Goal: Task Accomplishment & Management: Manage account settings

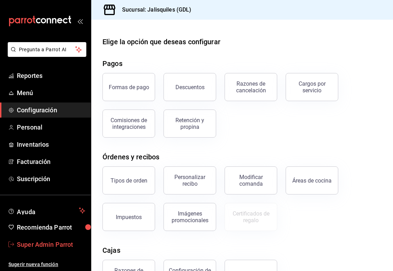
click at [53, 238] on link "Super Admin Parrot" at bounding box center [45, 244] width 91 height 15
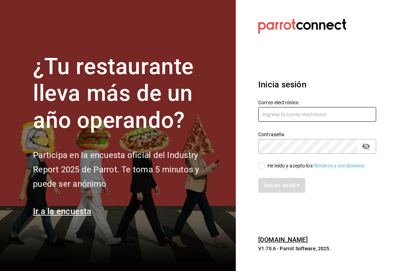
click at [280, 114] on input "text" at bounding box center [317, 114] width 118 height 15
paste input "matadechile@metepec.com"
type input "matadechile@metepec.com"
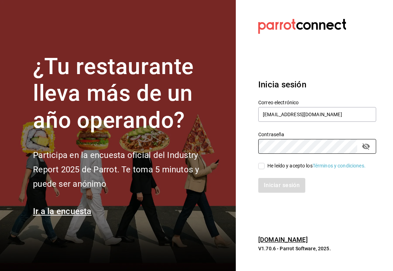
click at [238, 154] on section "Datos incorrectos. Verifica que tu Correo o Contraseña estén bien escritos. Ini…" at bounding box center [314, 135] width 157 height 271
click at [258, 165] on div "He leído y acepto los Términos y condiciones." at bounding box center [313, 162] width 126 height 16
click at [263, 168] on input "He leído y acepto los Términos y condiciones." at bounding box center [261, 166] width 6 height 6
checkbox input "true"
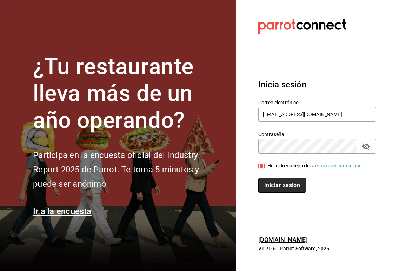
click at [277, 190] on button "Iniciar sesión" at bounding box center [282, 185] width 48 height 15
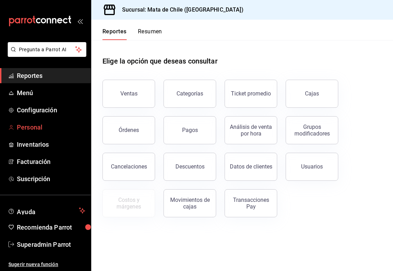
click at [38, 132] on link "Personal" at bounding box center [45, 127] width 91 height 15
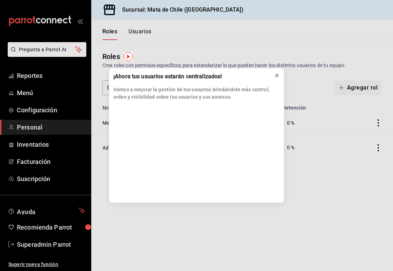
click at [277, 75] on icon at bounding box center [276, 75] width 3 height 3
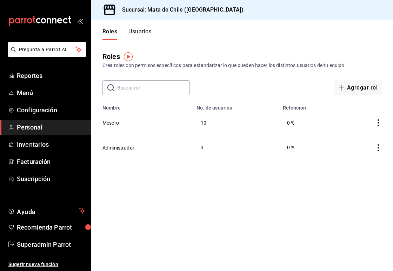
click at [143, 34] on button "Usuarios" at bounding box center [139, 34] width 23 height 12
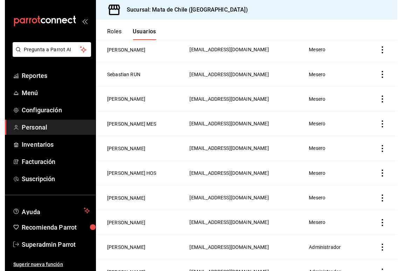
scroll to position [205, 0]
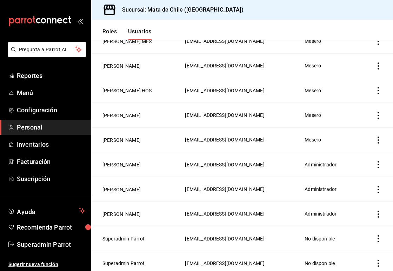
drag, startPoint x: 244, startPoint y: 162, endPoint x: 236, endPoint y: 164, distance: 8.7
click at [236, 164] on td "hectoralmaguerreyes@gmail.com" at bounding box center [241, 164] width 120 height 25
drag, startPoint x: 221, startPoint y: 211, endPoint x: 163, endPoint y: 212, distance: 58.2
click at [181, 212] on td "elhumberto@yahoo.com" at bounding box center [241, 213] width 120 height 25
copy span "elhumberto@yahoo.com"
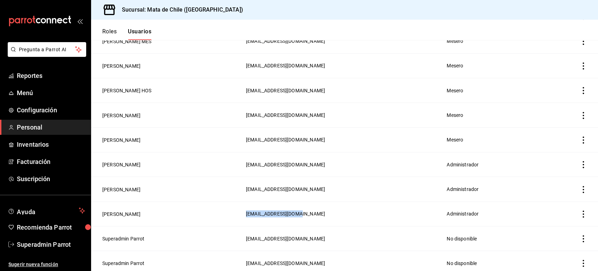
click at [246, 211] on span "elhumberto@yahoo.com" at bounding box center [285, 214] width 79 height 6
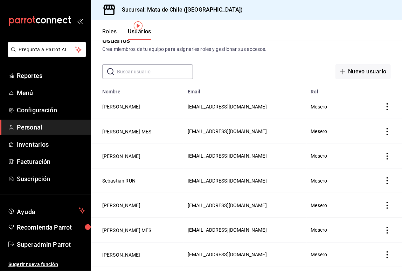
scroll to position [0, 0]
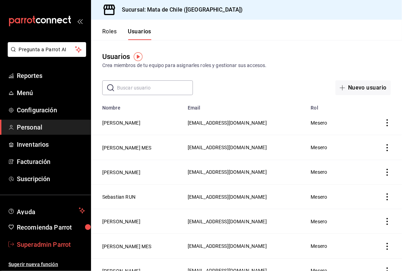
click at [44, 241] on span "Superadmin Parrot" at bounding box center [51, 243] width 68 height 9
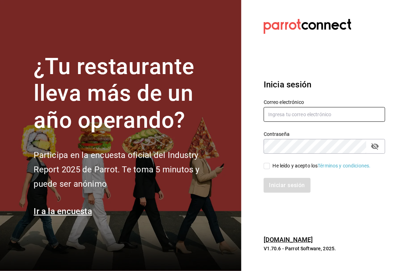
click at [280, 108] on input "text" at bounding box center [325, 114] width 122 height 15
paste input "restaurantelatino@sanjeronimo.com"
type input "restaurantelatino@sanjeronimo.com"
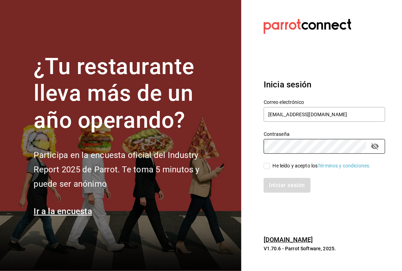
click at [252, 153] on section "Datos incorrectos. Verifica que tu Correo o Contraseña estén bien escritos. Ini…" at bounding box center [322, 135] width 161 height 271
click at [275, 165] on div "He leído y acepto los Términos y condiciones." at bounding box center [322, 165] width 98 height 7
click at [270, 165] on input "He leído y acepto los Términos y condiciones." at bounding box center [267, 166] width 6 height 6
checkbox input "true"
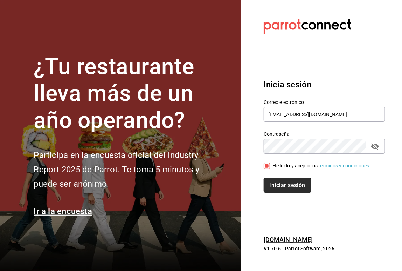
click at [283, 187] on button "Iniciar sesión" at bounding box center [288, 185] width 48 height 15
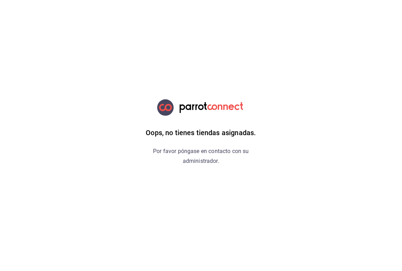
click at [208, 175] on div "Oops, no tienes tiendas asignadas. Por favor póngase en contacto con su adminis…" at bounding box center [201, 135] width 177 height 271
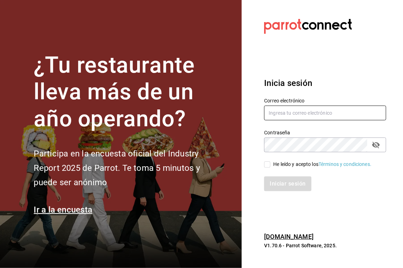
click at [282, 111] on input "text" at bounding box center [325, 113] width 122 height 15
paste input "[EMAIL_ADDRESS][DOMAIN_NAME]"
type input "multiuser@latino.com"
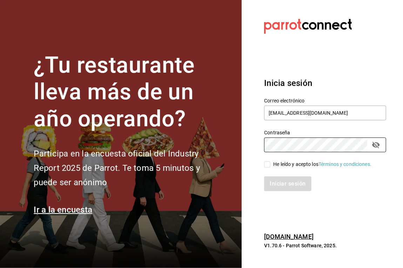
click at [252, 142] on section "Datos incorrectos. Verifica que tu Correo o Contraseña estén bien escritos. Ini…" at bounding box center [322, 134] width 161 height 268
click at [271, 166] on span "He leído y acepto los Términos y condiciones." at bounding box center [320, 164] width 101 height 7
click at [270, 166] on input "He leído y acepto los Términos y condiciones." at bounding box center [267, 164] width 6 height 6
checkbox input "true"
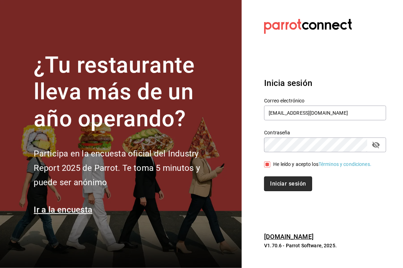
click at [280, 185] on button "Iniciar sesión" at bounding box center [288, 183] width 48 height 15
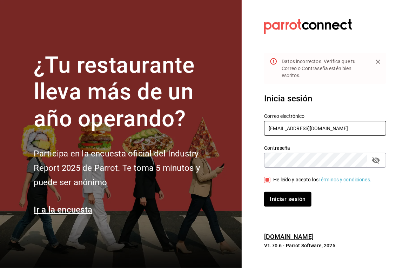
click at [282, 128] on input "multiuser@latino.com" at bounding box center [325, 128] width 122 height 15
paste input "restaurantelatino@sanjeronim"
type input "restaurantelatino@sanjeronimo.com"
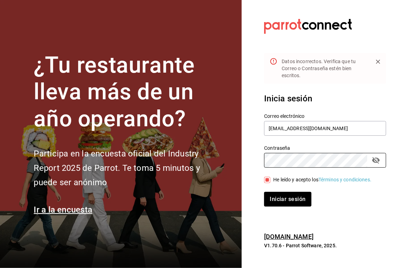
click at [250, 168] on section "Datos incorrectos. Verifica que tu Correo o Contraseña estén bien escritos. Ini…" at bounding box center [322, 134] width 161 height 268
click at [294, 198] on button "Iniciar sesión" at bounding box center [288, 199] width 48 height 15
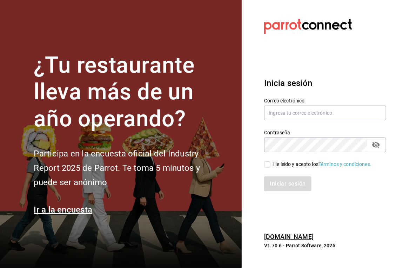
click at [280, 256] on section "Datos incorrectos. Verifica que tu Correo o Contraseña estén bien escritos. Ini…" at bounding box center [322, 134] width 161 height 268
click at [281, 113] on input "text" at bounding box center [325, 113] width 122 height 15
paste input "restaurantelatino@sanjeronimo.com"
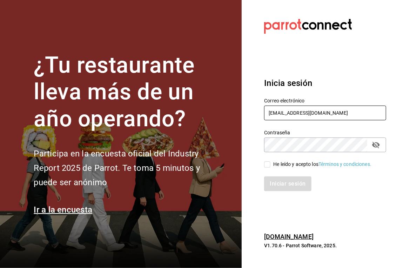
type input "restaurantelatino@sanjeronimo.com"
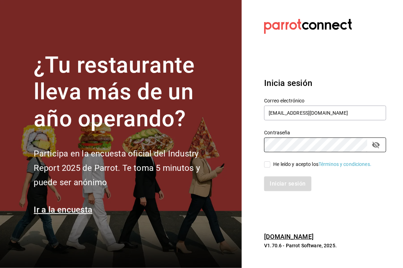
click at [258, 154] on div "He leído y acepto los Términos y condiciones." at bounding box center [321, 160] width 130 height 16
click at [270, 162] on input "He leído y acepto los Términos y condiciones." at bounding box center [267, 164] width 6 height 6
checkbox input "true"
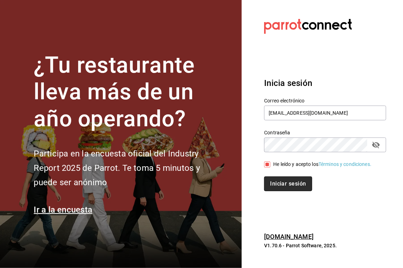
click at [282, 183] on button "Iniciar sesión" at bounding box center [288, 183] width 48 height 15
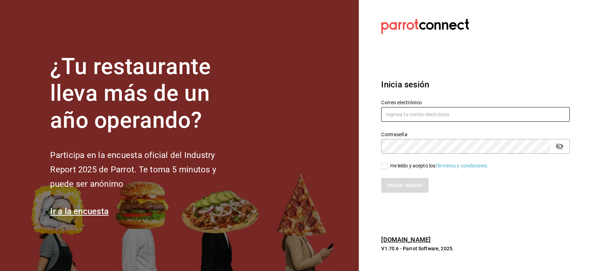
click at [402, 114] on input "text" at bounding box center [475, 114] width 189 height 15
paste input "playabichis@gomezmorin.com"
type input "playabichis@gomezmorin.com"
click at [391, 168] on div "He leído y acepto los Términos y condiciones." at bounding box center [440, 165] width 98 height 7
click at [388, 168] on input "He leído y acepto los Términos y condiciones." at bounding box center [384, 166] width 6 height 6
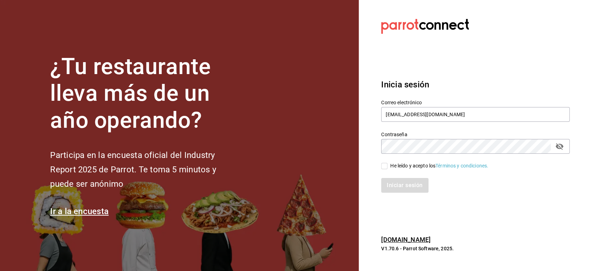
checkbox input "true"
click at [395, 180] on button "Iniciar sesión" at bounding box center [405, 185] width 48 height 15
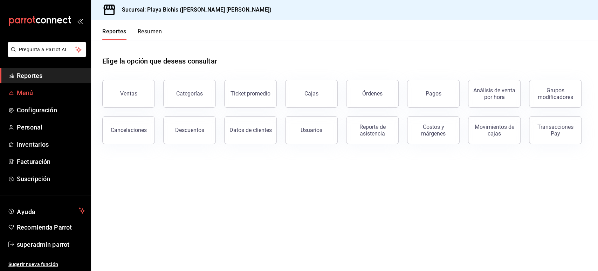
click at [28, 93] on span "Menú" at bounding box center [51, 92] width 68 height 9
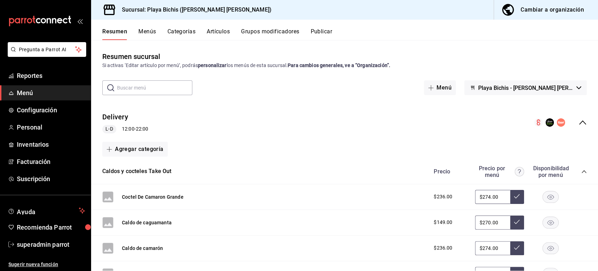
click at [217, 30] on button "Artículos" at bounding box center [218, 34] width 23 height 12
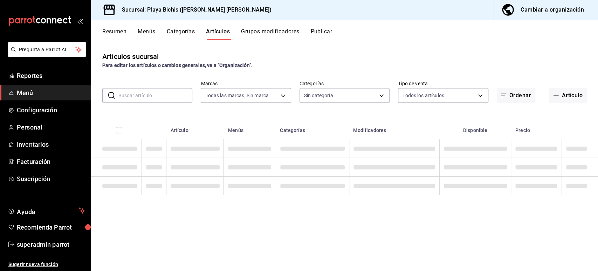
type input "4ba3d68a-2a71-4bf4-8272-d27f8f663470,fbc14f8a-a0c0-448e-9dac-7011cab8a3fb"
type input "6407394a-27bc-4524-917d-50e9f998b30d,3359e0e6-38b0-42a6-b15d-63f3476b62ff,4ddd3…"
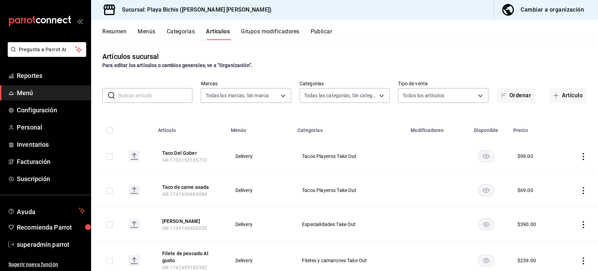
click at [136, 94] on input "text" at bounding box center [155, 95] width 74 height 14
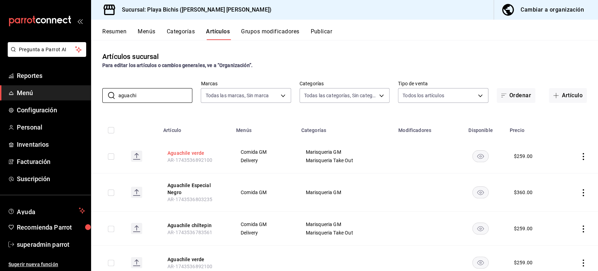
type input "aguachi"
click at [191, 150] on button "Aguachile verde" at bounding box center [196, 152] width 56 height 7
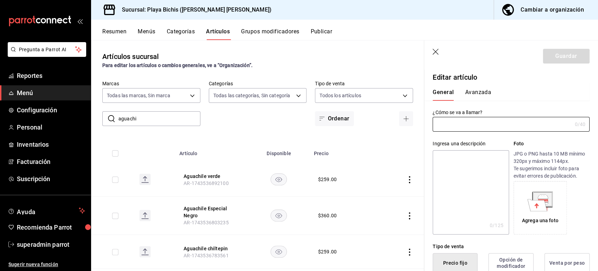
type input "Aguachile verde"
type input "AR-1743536892100"
type input "$259.00"
type input "E48"
type input "90101500"
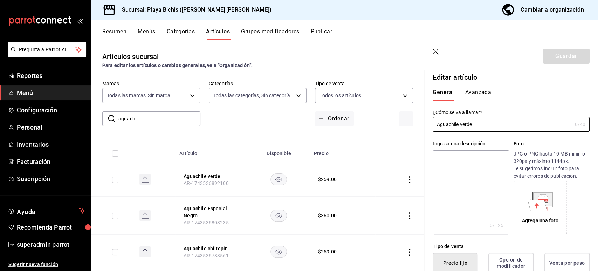
radio input "true"
type input "319427ae-8ce4-44e2-9d88-033f2c6622a4"
click at [482, 90] on button "Avanzada" at bounding box center [478, 95] width 26 height 12
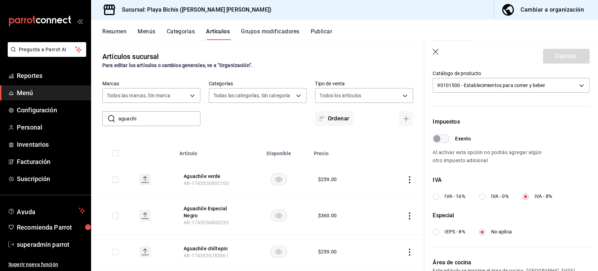
scroll to position [224, 0]
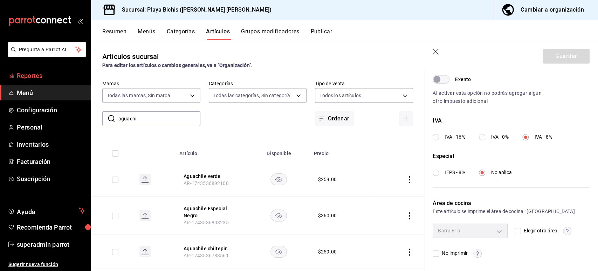
click at [39, 80] on span "Reportes" at bounding box center [51, 75] width 68 height 9
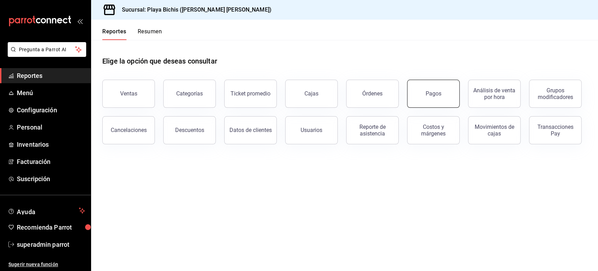
click at [435, 91] on div "Pagos" at bounding box center [434, 93] width 16 height 7
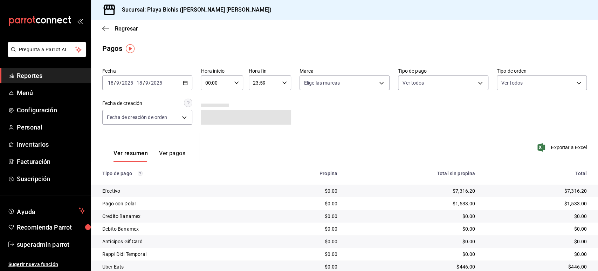
click at [171, 154] on button "Ver pagos" at bounding box center [172, 156] width 26 height 12
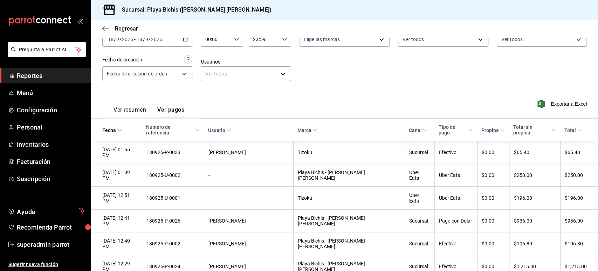
scroll to position [45, 0]
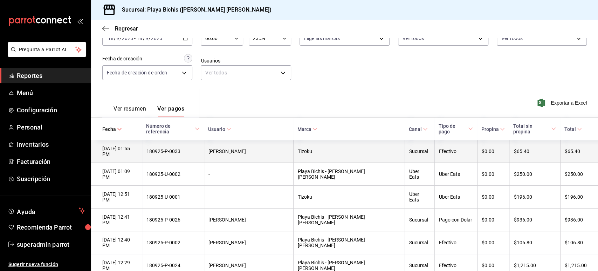
click at [541, 148] on div "$65.40" at bounding box center [535, 151] width 42 height 6
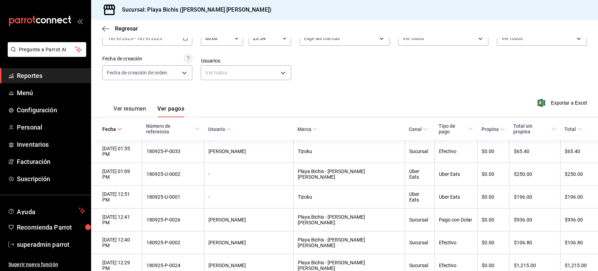
click at [565, 129] on span "Total" at bounding box center [574, 129] width 18 height 6
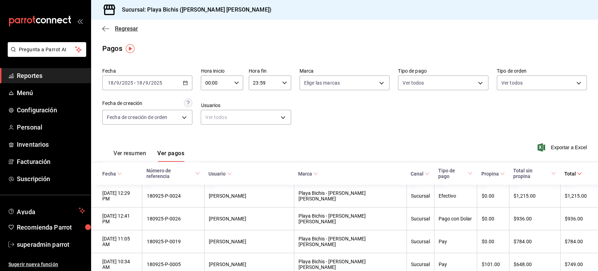
click at [104, 32] on icon "button" at bounding box center [105, 29] width 7 height 6
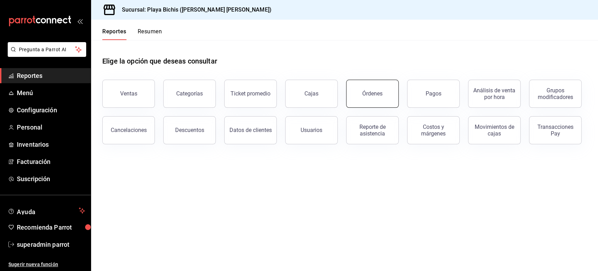
click at [372, 93] on div "Órdenes" at bounding box center [372, 93] width 20 height 7
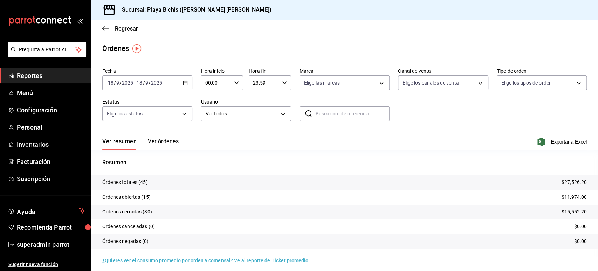
click at [161, 141] on button "Ver órdenes" at bounding box center [163, 144] width 31 height 12
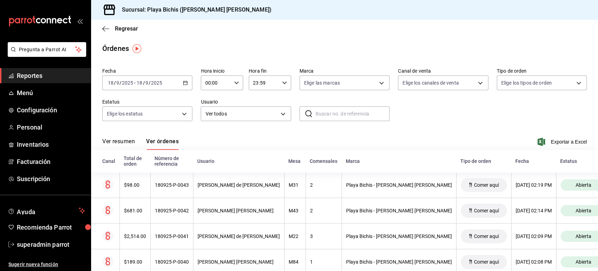
click at [107, 32] on div "Regresar" at bounding box center [344, 29] width 507 height 18
click at [106, 30] on icon "button" at bounding box center [105, 29] width 7 height 6
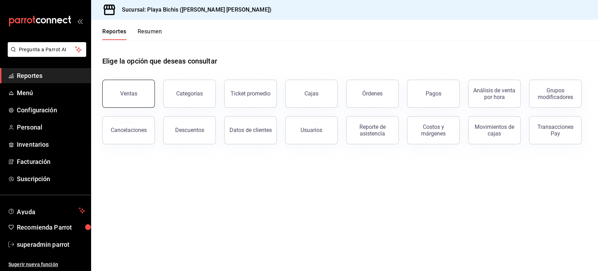
click at [131, 89] on button "Ventas" at bounding box center [128, 94] width 53 height 28
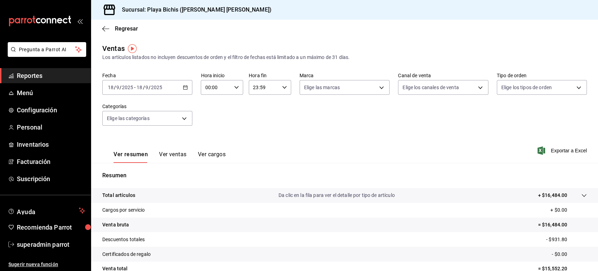
click at [177, 155] on button "Ver ventas" at bounding box center [173, 157] width 28 height 12
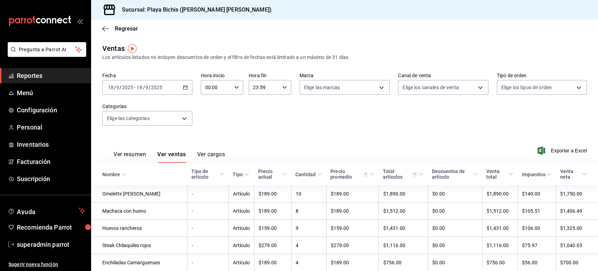
click at [417, 123] on div "Fecha 2025-09-18 18 / 9 / 2025 - 2025-09-18 18 / 9 / 2025 Hora inicio 00:00 Hor…" at bounding box center [344, 103] width 485 height 62
click at [532, 32] on div "Regresar" at bounding box center [344, 29] width 507 height 18
click at [47, 242] on span "superadmin parrot" at bounding box center [51, 243] width 68 height 9
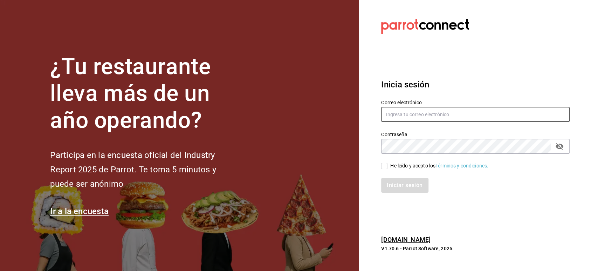
click at [402, 111] on input "text" at bounding box center [475, 114] width 189 height 15
paste input "[EMAIL_ADDRESS][DOMAIN_NAME]"
type input "[EMAIL_ADDRESS][DOMAIN_NAME]"
click at [384, 166] on input "He leído y acepto los Términos y condiciones." at bounding box center [384, 166] width 6 height 6
checkbox input "true"
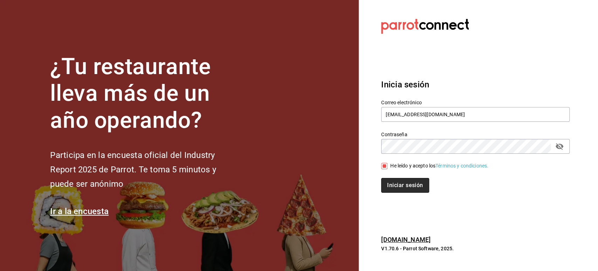
click at [393, 183] on button "Iniciar sesión" at bounding box center [405, 185] width 48 height 15
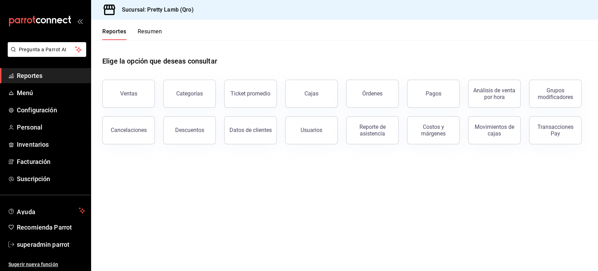
click at [411, 169] on main "Elige la opción que deseas consultar Ventas Categorías Ticket promedio Cajas Ór…" at bounding box center [344, 155] width 507 height 231
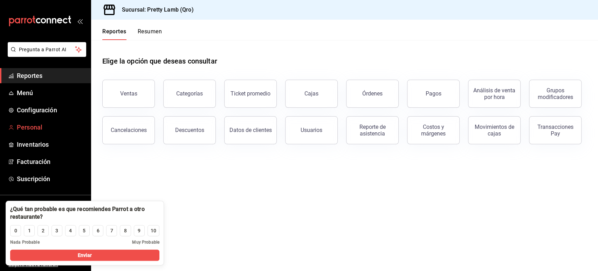
click at [39, 129] on span "Personal" at bounding box center [51, 126] width 68 height 9
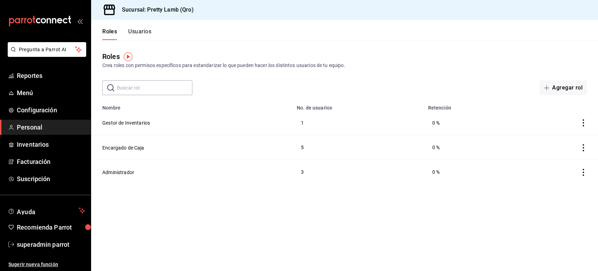
click at [145, 29] on button "Usuarios" at bounding box center [139, 34] width 23 height 12
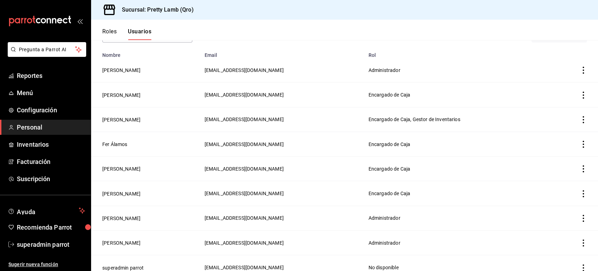
scroll to position [59, 0]
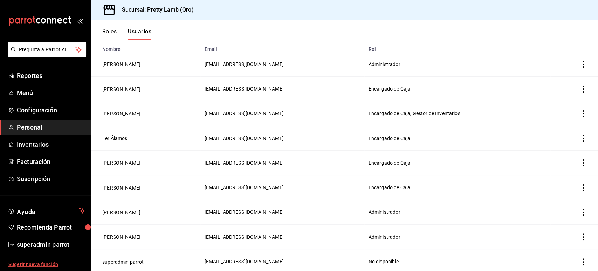
click at [46, 264] on span "Sugerir nueva función" at bounding box center [46, 263] width 77 height 7
click at [42, 241] on span "superadmin parrot" at bounding box center [51, 243] width 68 height 9
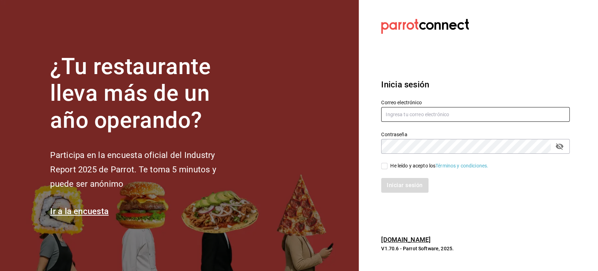
click at [409, 110] on input "text" at bounding box center [475, 114] width 189 height 15
paste input "prettylamb@qro.com"
type input "prettylamb@qro.com"
click at [388, 167] on span "He leído y acepto los Términos y condiciones." at bounding box center [438, 165] width 101 height 7
click at [388, 167] on input "He leído y acepto los Términos y condiciones." at bounding box center [384, 166] width 6 height 6
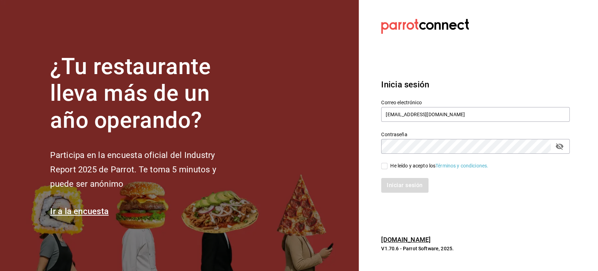
checkbox input "true"
click at [395, 186] on button "Iniciar sesión" at bounding box center [405, 185] width 48 height 15
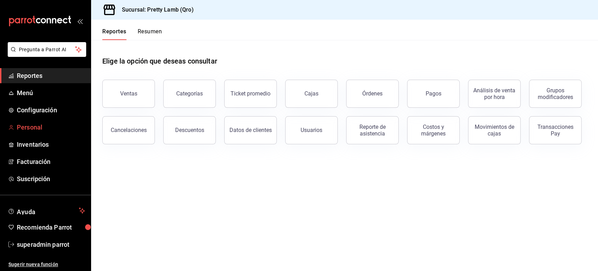
click at [31, 123] on span "Personal" at bounding box center [51, 126] width 68 height 9
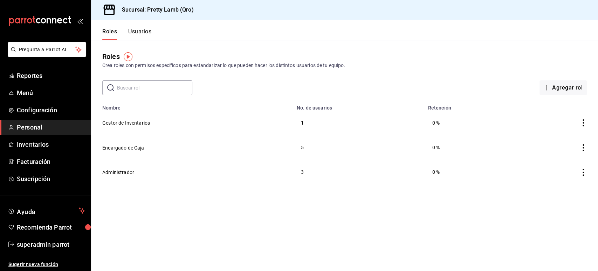
click at [141, 30] on button "Usuarios" at bounding box center [139, 34] width 23 height 12
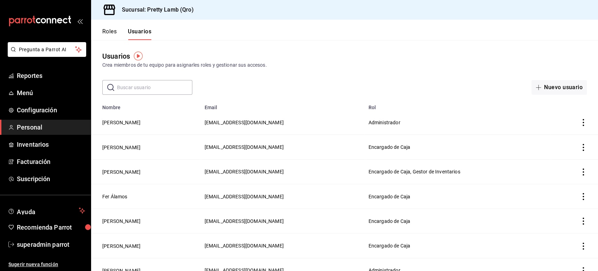
scroll to position [59, 0]
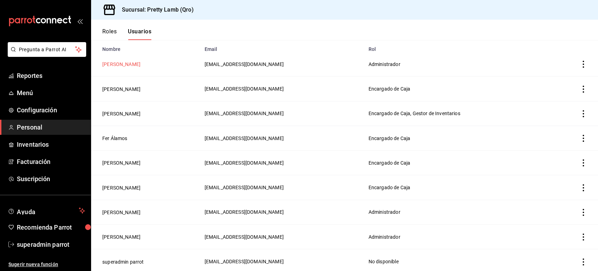
click at [122, 64] on button "[PERSON_NAME]" at bounding box center [121, 64] width 38 height 7
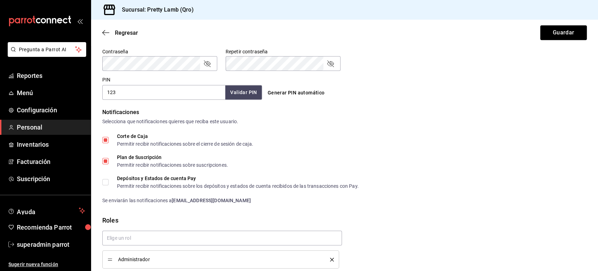
scroll to position [300, 0]
click at [112, 27] on div "Regresar Guardar" at bounding box center [344, 33] width 507 height 26
click at [122, 32] on span "Regresar" at bounding box center [126, 32] width 23 height 7
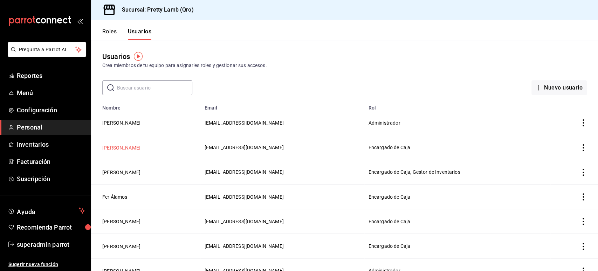
click at [118, 145] on button "[PERSON_NAME]" at bounding box center [121, 147] width 38 height 7
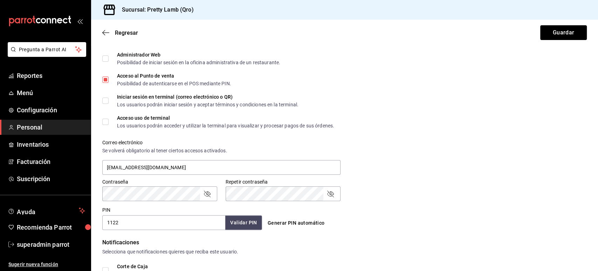
scroll to position [171, 0]
click at [107, 32] on icon "button" at bounding box center [105, 32] width 7 height 6
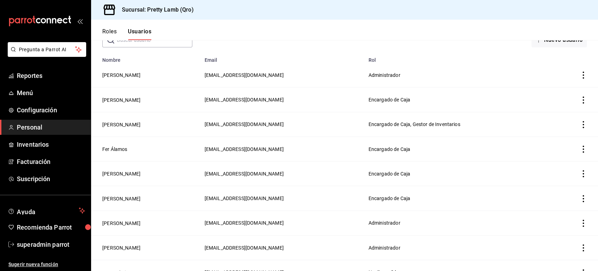
scroll to position [59, 0]
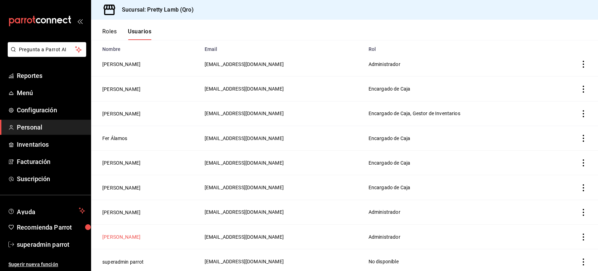
click at [122, 237] on button "[PERSON_NAME]" at bounding box center [121, 236] width 38 height 7
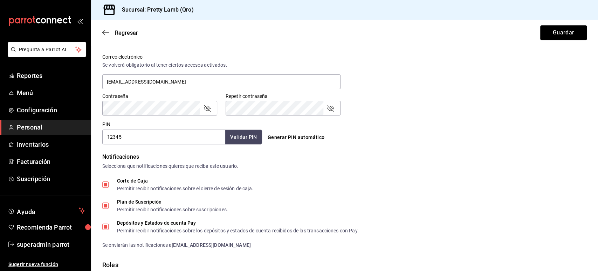
scroll to position [328, 0]
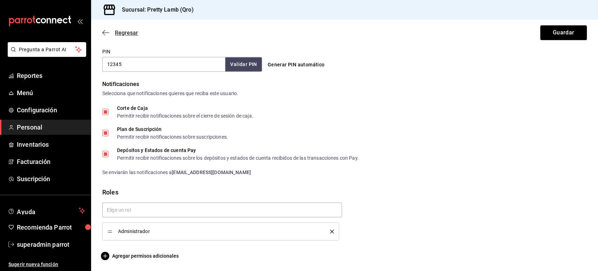
click at [106, 31] on icon "button" at bounding box center [105, 32] width 7 height 6
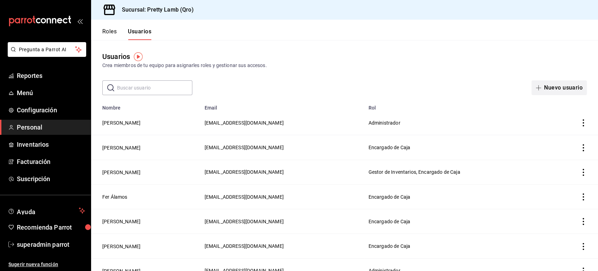
click at [542, 91] on button "Nuevo usuario" at bounding box center [559, 87] width 55 height 15
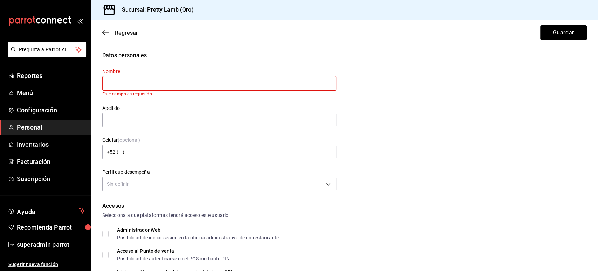
click at [145, 80] on input "text" at bounding box center [219, 83] width 234 height 15
click at [129, 117] on input "text" at bounding box center [219, 120] width 234 height 15
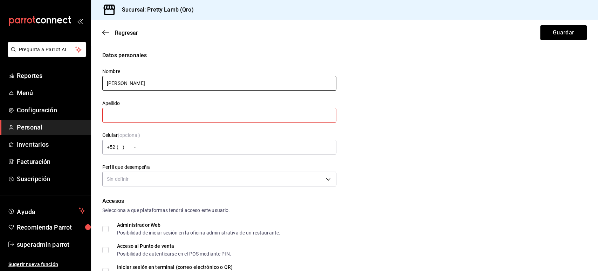
click at [118, 84] on input "Denise" at bounding box center [219, 83] width 234 height 15
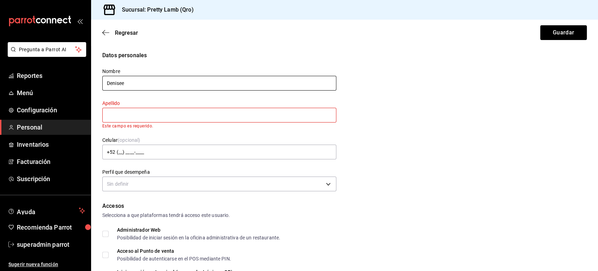
type input "Denisee"
click at [117, 118] on input "text" at bounding box center [219, 115] width 234 height 15
type input "Diez"
click at [160, 152] on input "+52 (__) ____-____" at bounding box center [219, 151] width 234 height 15
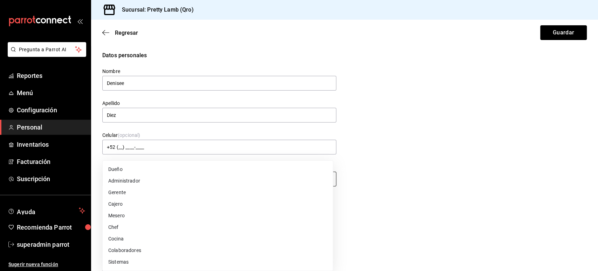
click at [120, 179] on body "Pregunta a Parrot AI Reportes Menú Configuración Personal Inventarios Facturaci…" at bounding box center [299, 135] width 598 height 271
click at [148, 180] on li "Administrador" at bounding box center [218, 181] width 230 height 12
type input "ADMIN"
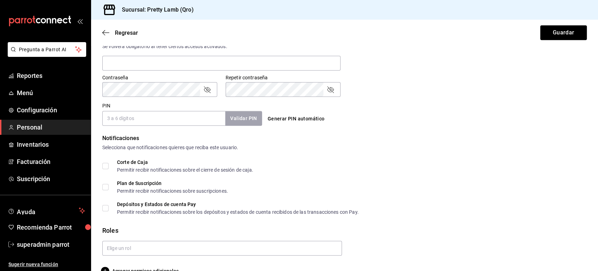
scroll to position [275, 0]
click at [104, 166] on input "Corte de Caja Permitir recibir notificaciones sobre el cierre de sesión de caja." at bounding box center [105, 165] width 6 height 6
checkbox input "true"
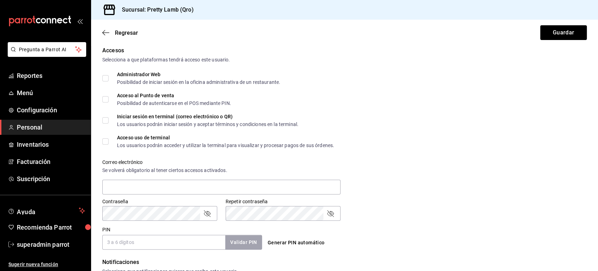
scroll to position [154, 0]
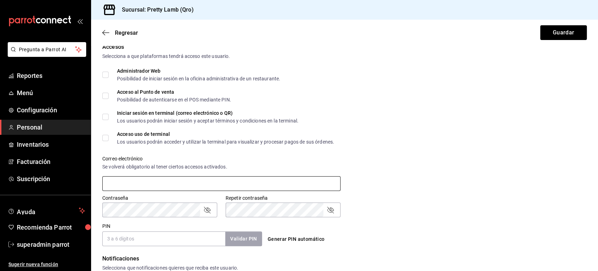
click at [128, 179] on input "text" at bounding box center [221, 183] width 238 height 15
click at [121, 186] on input "denissdiez" at bounding box center [221, 183] width 238 height 15
click at [136, 182] on input "denissediez" at bounding box center [221, 183] width 238 height 15
type input "denissediezr@gmail.com"
click at [170, 196] on label "Contraseña" at bounding box center [159, 197] width 115 height 5
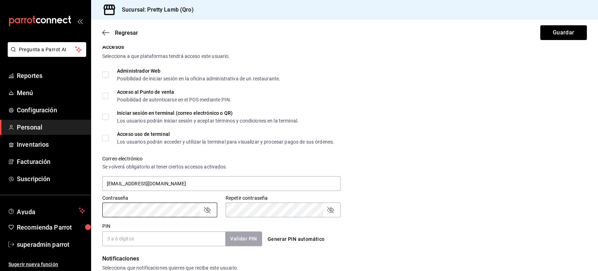
click at [155, 227] on div "PIN Validar PIN ​" at bounding box center [182, 234] width 160 height 23
click at [209, 209] on icon "passwordField" at bounding box center [207, 209] width 7 height 7
click at [154, 224] on div "PIN Validar PIN ​" at bounding box center [182, 234] width 160 height 23
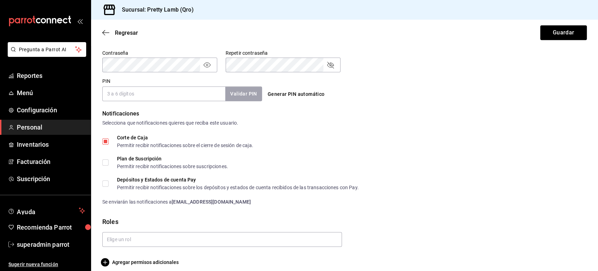
scroll to position [305, 0]
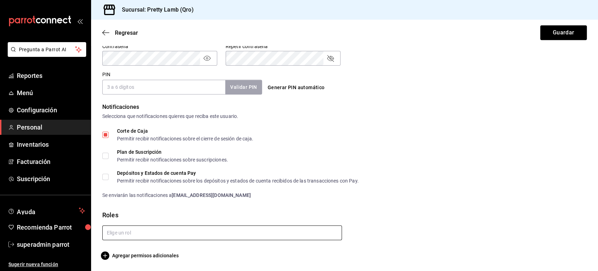
click at [149, 228] on input "text" at bounding box center [222, 232] width 240 height 15
click at [426, 186] on div "Corte de Caja Permitir recibir notificaciones sobre el cierre de sesión de caja…" at bounding box center [344, 163] width 485 height 70
click at [563, 37] on button "Guardar" at bounding box center [564, 32] width 47 height 15
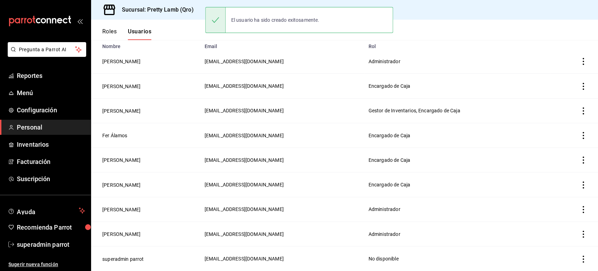
scroll to position [59, 0]
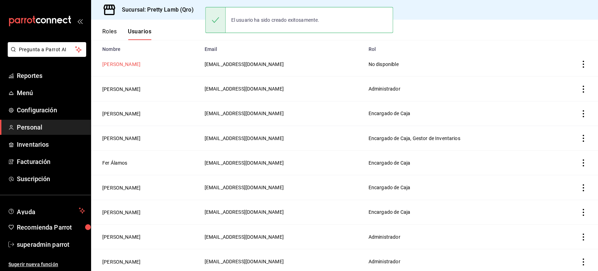
click at [121, 63] on button "Denisee Diez" at bounding box center [121, 64] width 38 height 7
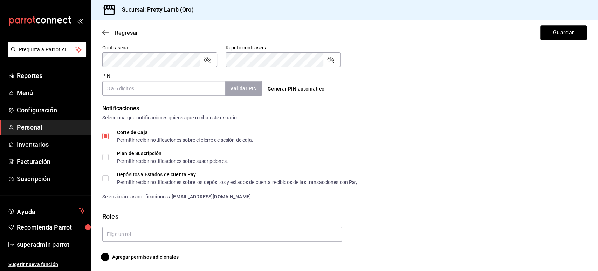
scroll to position [305, 0]
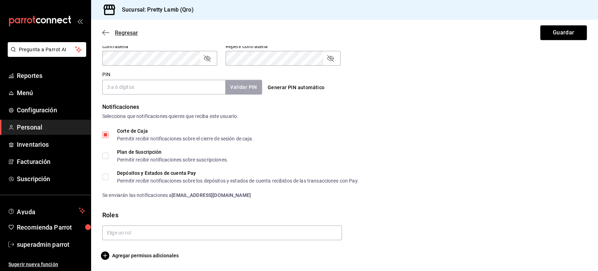
click at [107, 35] on icon "button" at bounding box center [105, 32] width 7 height 6
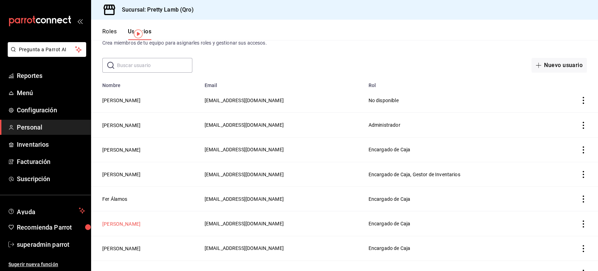
scroll to position [83, 0]
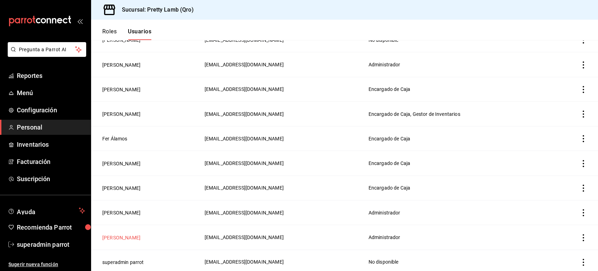
click at [116, 234] on button "Paola Patiño" at bounding box center [121, 237] width 38 height 7
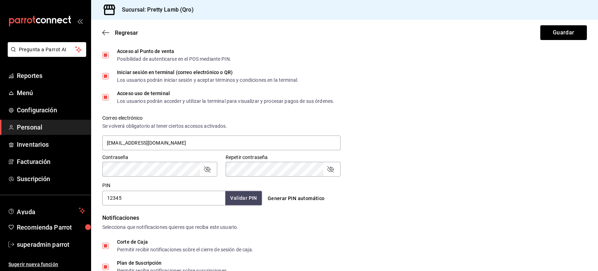
scroll to position [242, 0]
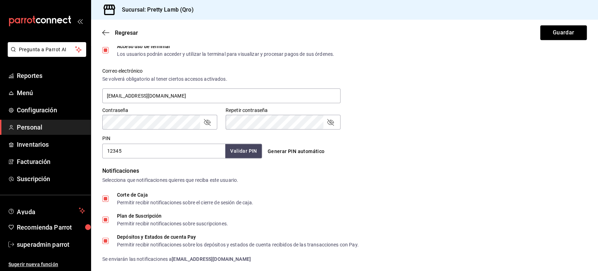
click at [168, 134] on div "PIN 12345 Validar PIN ​" at bounding box center [181, 145] width 163 height 26
click at [124, 138] on div "PIN 12345 Validar PIN ​" at bounding box center [182, 146] width 160 height 23
click at [33, 123] on span "Personal" at bounding box center [51, 126] width 68 height 9
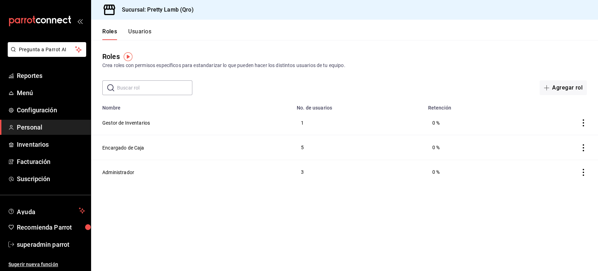
click at [140, 29] on button "Usuarios" at bounding box center [139, 34] width 23 height 12
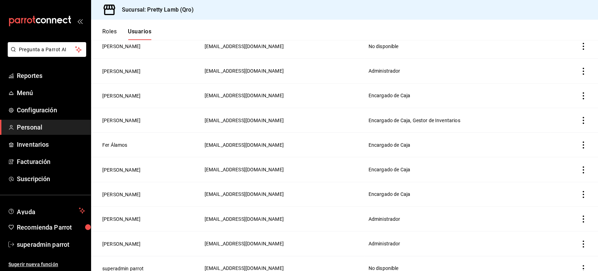
scroll to position [83, 0]
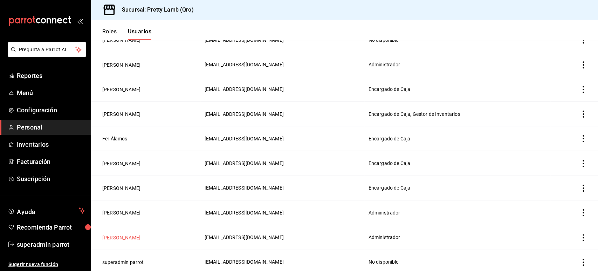
click at [120, 234] on button "Paola Patiño" at bounding box center [121, 237] width 38 height 7
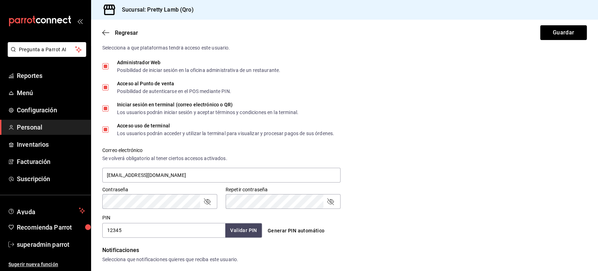
scroll to position [163, 0]
click at [168, 215] on div "PIN 12345 Validar PIN ​" at bounding box center [182, 225] width 160 height 23
click at [165, 216] on div "PIN 12345 Validar PIN ​" at bounding box center [182, 225] width 160 height 23
click at [471, 210] on div "Accesos Selecciona a que plataformas tendrá acceso este usuario. Administrador …" at bounding box center [344, 135] width 485 height 203
click at [282, 212] on div "Generar PIN automático" at bounding box center [343, 224] width 163 height 26
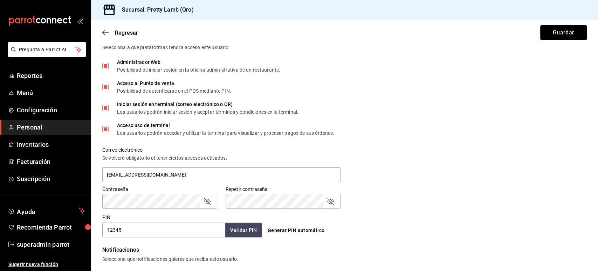
click at [503, 190] on div "Contraseña Contraseña Repetir contraseña Repetir contraseña" at bounding box center [340, 192] width 493 height 31
click at [57, 239] on span "superadmin parrot" at bounding box center [51, 243] width 68 height 9
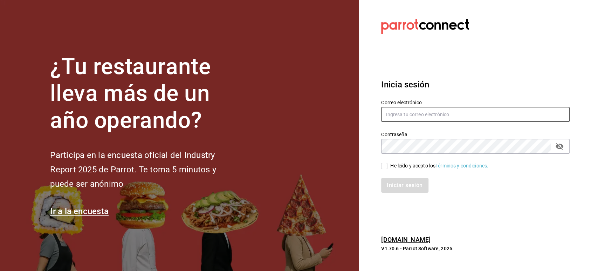
click at [412, 114] on input "text" at bounding box center [475, 114] width 189 height 15
paste input "playabichis@gomezmorin.com"
type input "playabichis@gomezmorin.com"
click at [385, 163] on input "He leído y acepto los Términos y condiciones." at bounding box center [384, 166] width 6 height 6
checkbox input "true"
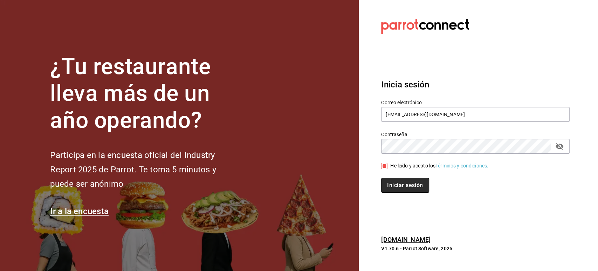
click at [399, 190] on button "Iniciar sesión" at bounding box center [405, 185] width 48 height 15
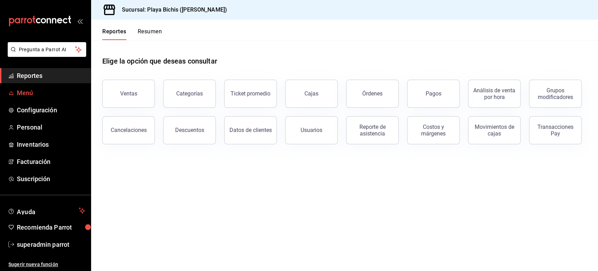
click at [25, 94] on span "Menú" at bounding box center [51, 92] width 68 height 9
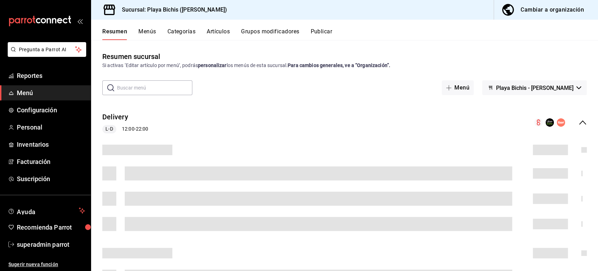
click at [223, 30] on button "Artículos" at bounding box center [218, 34] width 23 height 12
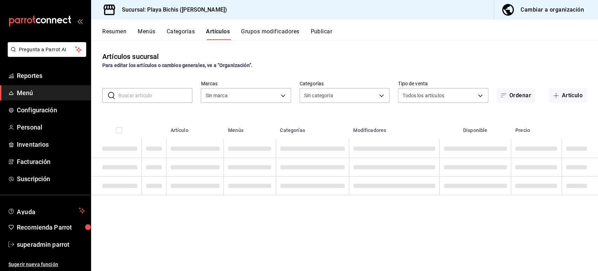
click at [143, 98] on input "text" at bounding box center [155, 95] width 74 height 14
type input "4ba3d68a-2a71-4bf4-8272-d27f8f663470,fbc14f8a-a0c0-448e-9dac-7011cab8a3fb"
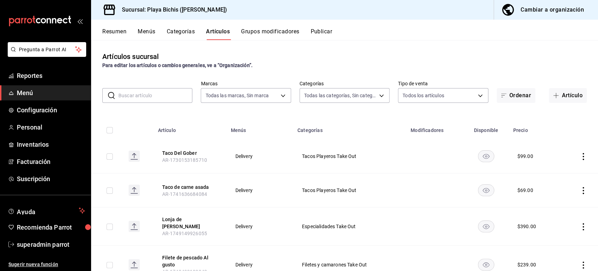
type input "6407394a-27bc-4524-917d-50e9f998b30d,3359e0e6-38b0-42a6-b15d-63f3476b62ff,4ddd3…"
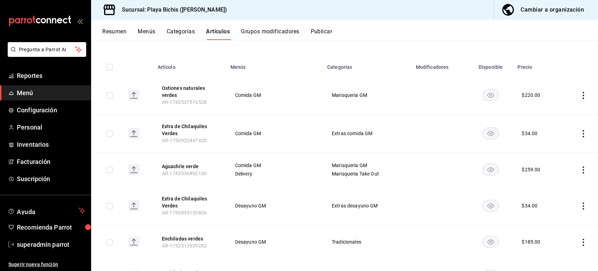
scroll to position [66, 0]
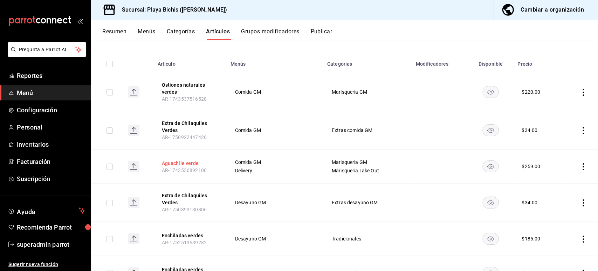
type input "verde"
click at [185, 161] on button "Aguachile verde" at bounding box center [190, 163] width 56 height 7
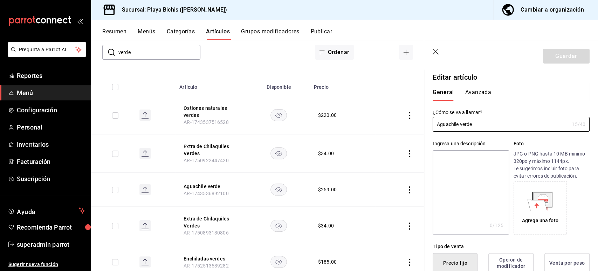
type input "$259.00"
click at [423, 20] on div "Resumen Menús Categorías Artículos Grupos modificadores Publicar" at bounding box center [344, 30] width 507 height 20
click at [478, 94] on button "Avanzada" at bounding box center [478, 95] width 26 height 12
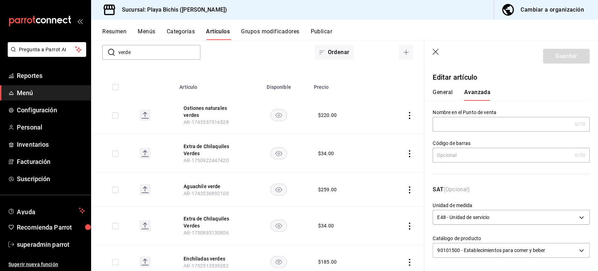
scroll to position [224, 0]
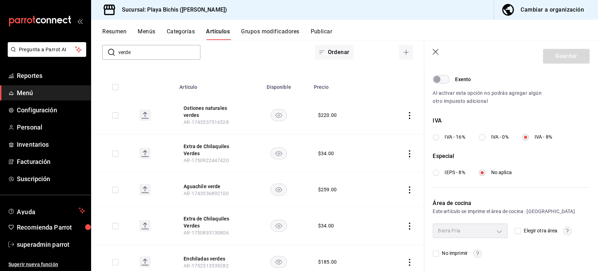
click at [112, 30] on button "Resumen" at bounding box center [114, 34] width 24 height 12
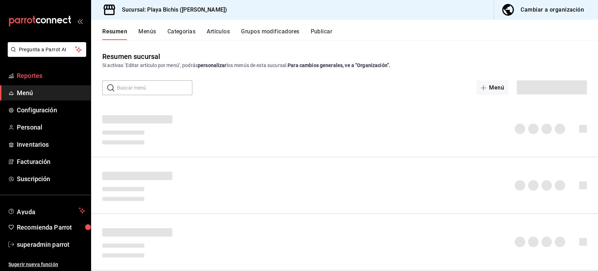
click at [14, 78] on link "Reportes" at bounding box center [45, 75] width 91 height 15
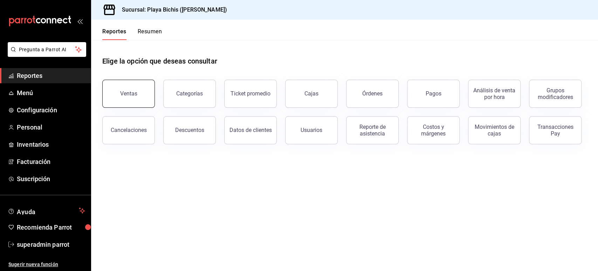
click at [134, 90] on button "Ventas" at bounding box center [128, 94] width 53 height 28
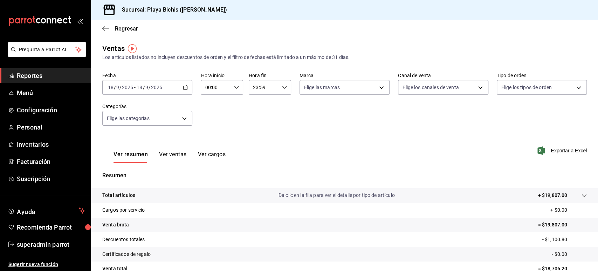
click at [185, 157] on button "Ver ventas" at bounding box center [173, 157] width 28 height 12
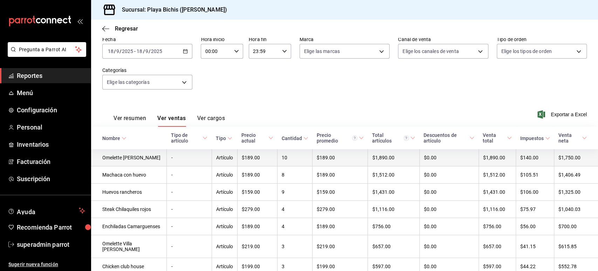
scroll to position [37, 0]
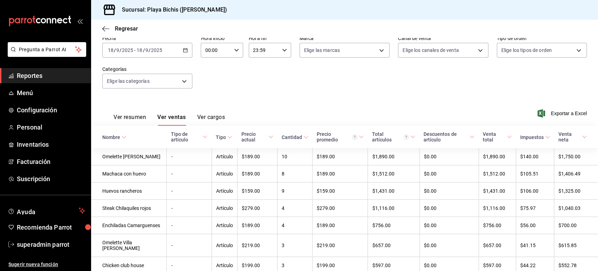
click at [397, 89] on div "Fecha [DATE] [DATE] - [DATE] [DATE] Hora inicio 00:00 Hora inicio Hora fin 23:5…" at bounding box center [344, 66] width 485 height 62
click at [353, 98] on div "Ver resumen Ver ventas Ver cargos Exportar a Excel" at bounding box center [344, 111] width 507 height 29
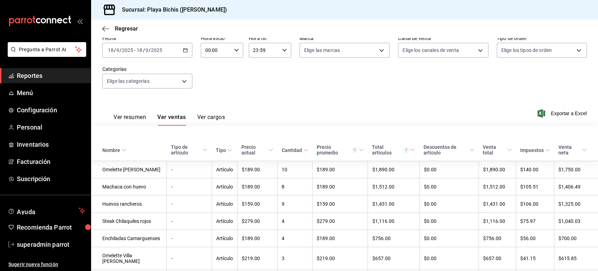
scroll to position [225, 0]
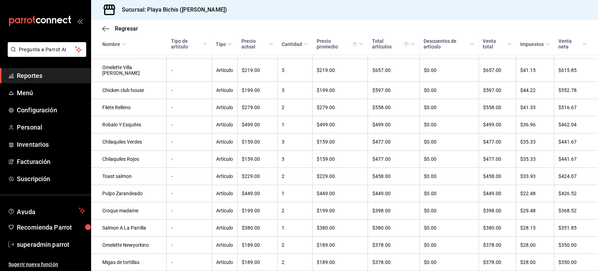
click at [569, 24] on div "Regresar" at bounding box center [344, 29] width 507 height 18
click at [27, 94] on span "Menú" at bounding box center [51, 92] width 68 height 9
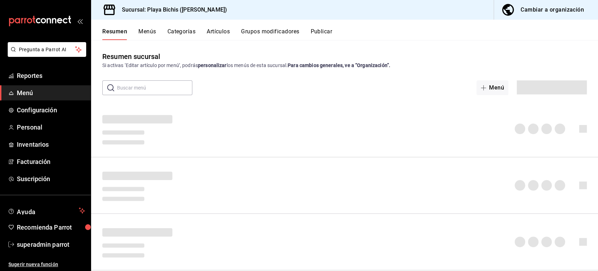
click at [219, 28] on button "Artículos" at bounding box center [218, 34] width 23 height 12
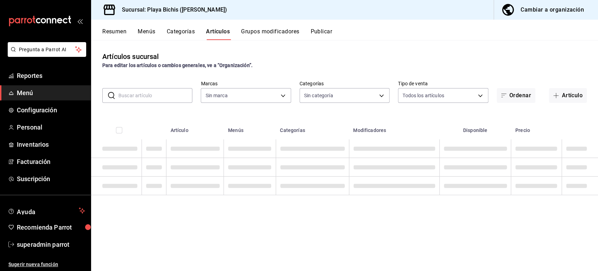
click at [144, 99] on input "text" at bounding box center [155, 95] width 74 height 14
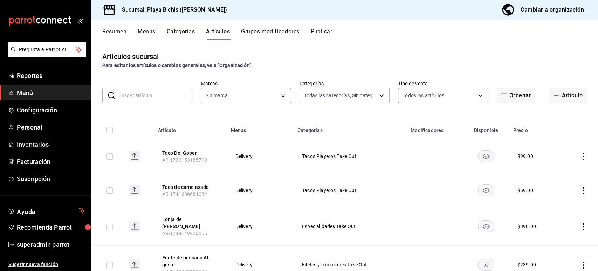
type input "6407394a-27bc-4524-917d-50e9f998b30d,3359e0e6-38b0-42a6-b15d-63f3476b62ff,4ddd3…"
type input "4ba3d68a-2a71-4bf4-8272-d27f8f663470,fbc14f8a-a0c0-448e-9dac-7011cab8a3fb"
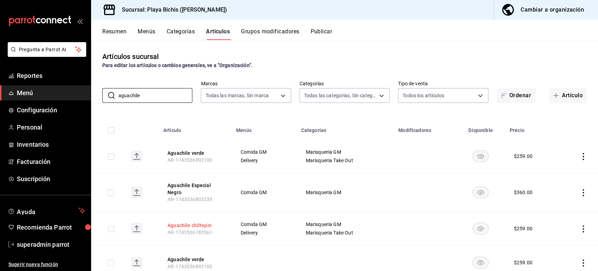
type input "aguachile"
click at [199, 226] on button "Aguachile chiltepin" at bounding box center [196, 225] width 56 height 7
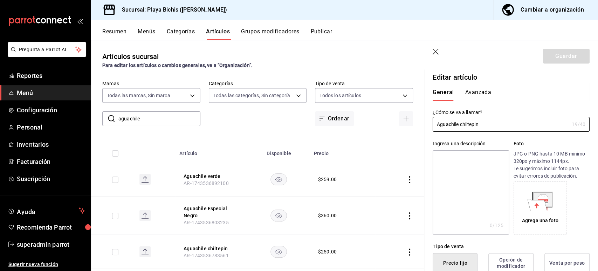
click at [480, 94] on button "Avanzada" at bounding box center [478, 95] width 26 height 12
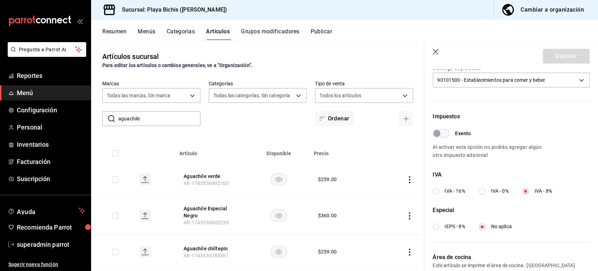
scroll to position [224, 0]
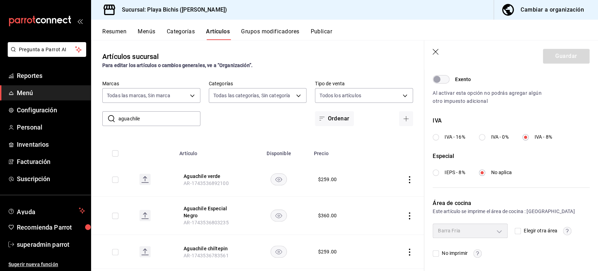
click at [436, 53] on icon "button" at bounding box center [436, 52] width 7 height 7
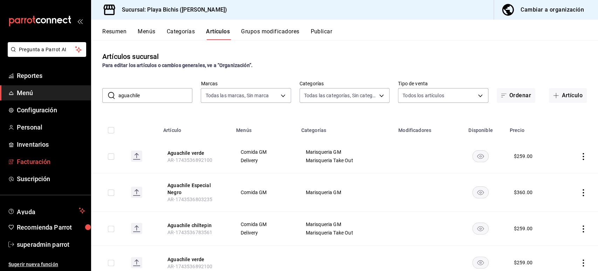
click at [39, 157] on span "Facturación" at bounding box center [51, 161] width 68 height 9
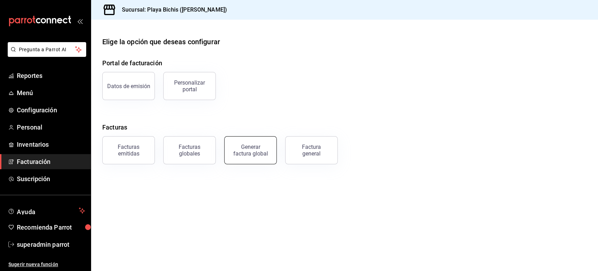
click at [253, 150] on div "Generar factura global" at bounding box center [250, 149] width 35 height 13
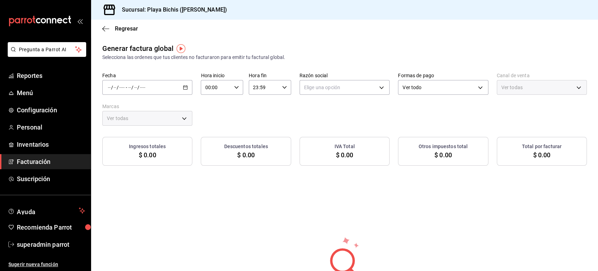
type input "PARROT,UBER_EATS,RAPPI,DIDI_FOOD,ONLINE"
click at [185, 87] on icon "button" at bounding box center [185, 87] width 5 height 5
click at [148, 111] on span "Rango de fechas" at bounding box center [135, 108] width 54 height 7
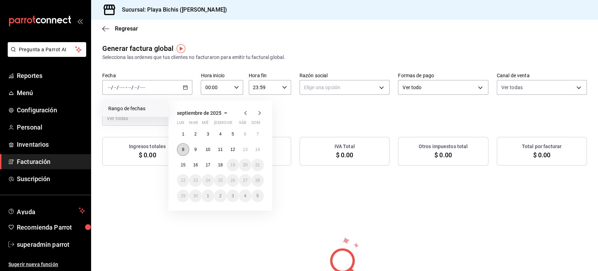
click at [183, 154] on button "8" at bounding box center [183, 149] width 12 height 13
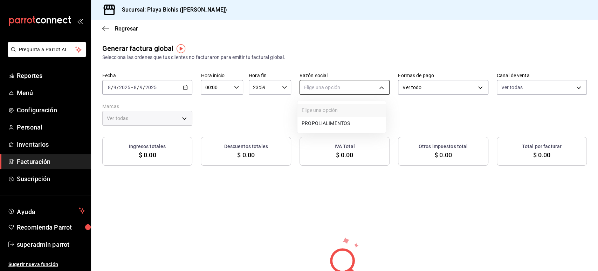
click at [327, 82] on body "Pregunta a Parrot AI Reportes Menú Configuración Personal Inventarios Facturaci…" at bounding box center [299, 135] width 598 height 271
click at [319, 122] on li "PROPOLIALIMENTOS" at bounding box center [342, 123] width 88 height 13
type input "98789bbc-3643-442e-bea3-a0897877bbaf"
type input "4ba3d68a-2a71-4bf4-8272-d27f8f663470,fbc14f8a-a0c0-448e-9dac-7011cab8a3fb"
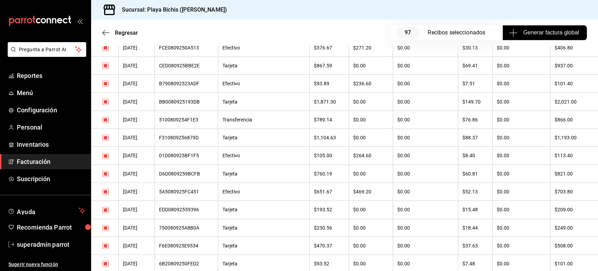
scroll to position [582, 0]
click at [29, 76] on span "Reportes" at bounding box center [51, 75] width 68 height 9
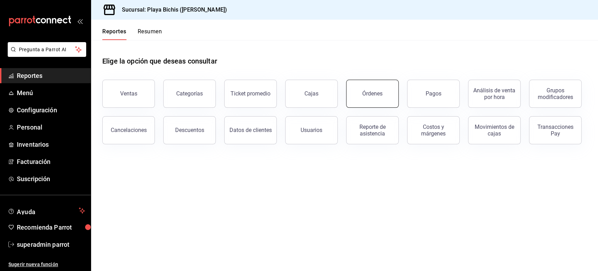
click at [361, 92] on button "Órdenes" at bounding box center [372, 94] width 53 height 28
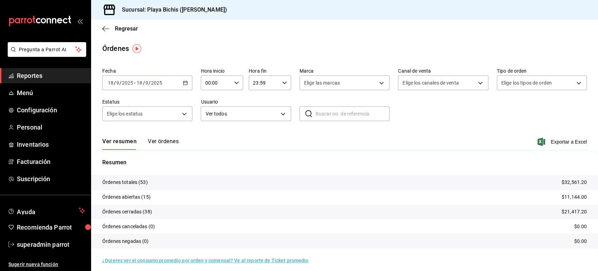
click at [184, 83] on icon "button" at bounding box center [185, 82] width 5 height 5
click at [136, 178] on li "Rango de fechas" at bounding box center [136, 183] width 66 height 16
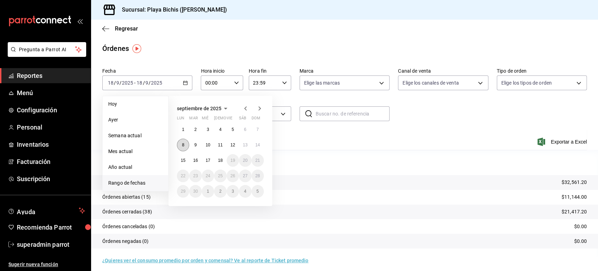
click at [184, 146] on abbr "8" at bounding box center [183, 144] width 2 height 5
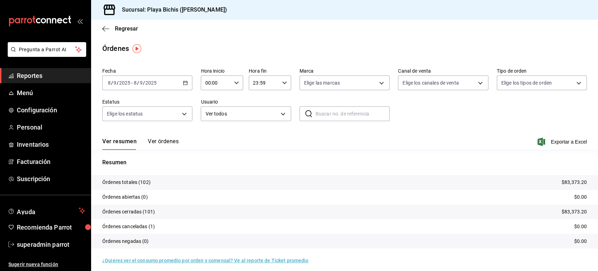
click at [177, 142] on button "Ver órdenes" at bounding box center [163, 144] width 31 height 12
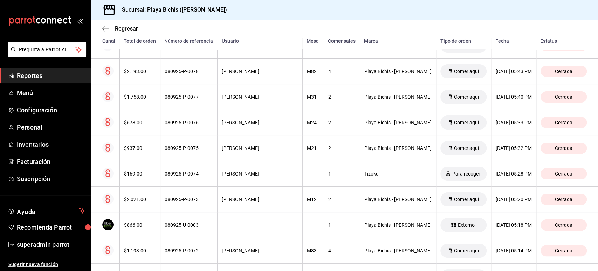
scroll to position [679, 0]
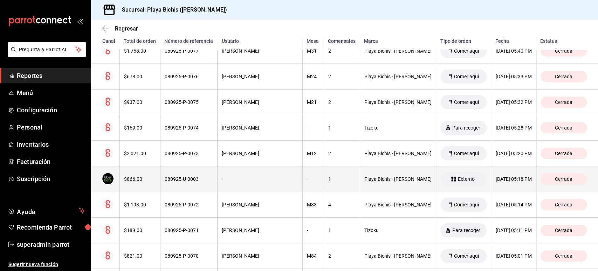
click at [242, 181] on th "-" at bounding box center [260, 179] width 85 height 26
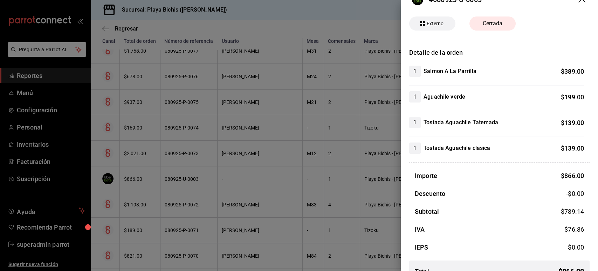
scroll to position [20, 0]
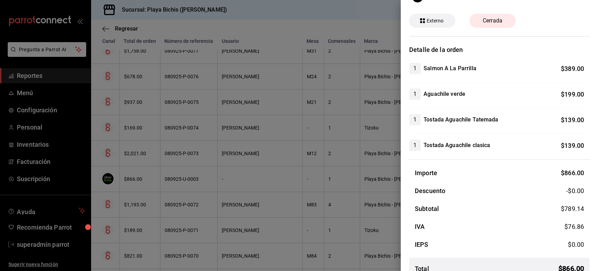
click at [465, 156] on div "Detalle de la orden 1 Salmon A La Parrilla $ 389.00 1 Aguachile verde $ 199.00 …" at bounding box center [499, 165] width 181 height 240
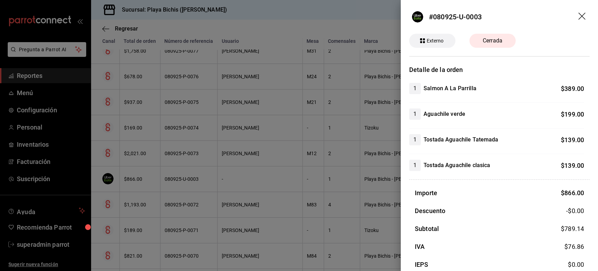
scroll to position [34, 0]
